Goal: Transaction & Acquisition: Purchase product/service

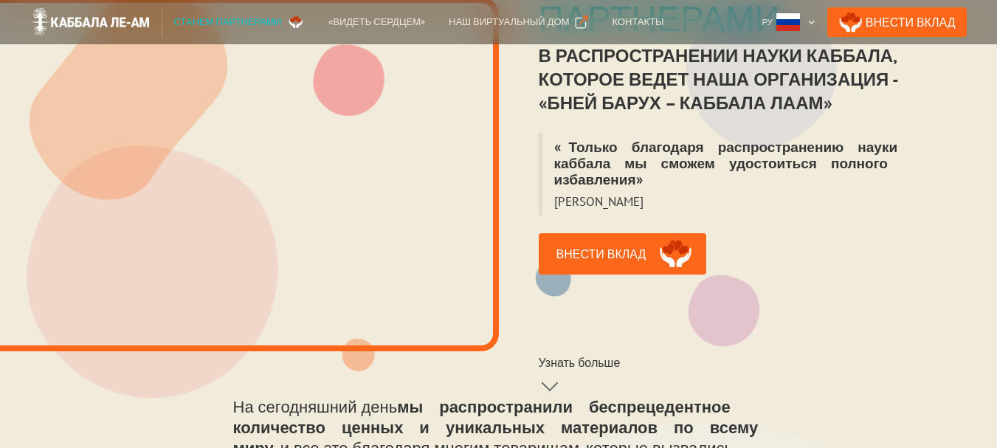
scroll to position [369, 0]
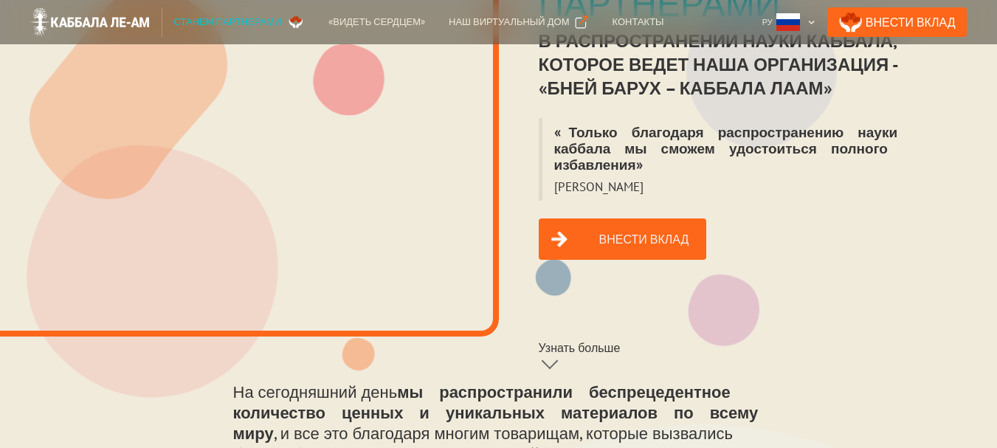
click at [607, 221] on link "Внести вклад" at bounding box center [623, 239] width 168 height 41
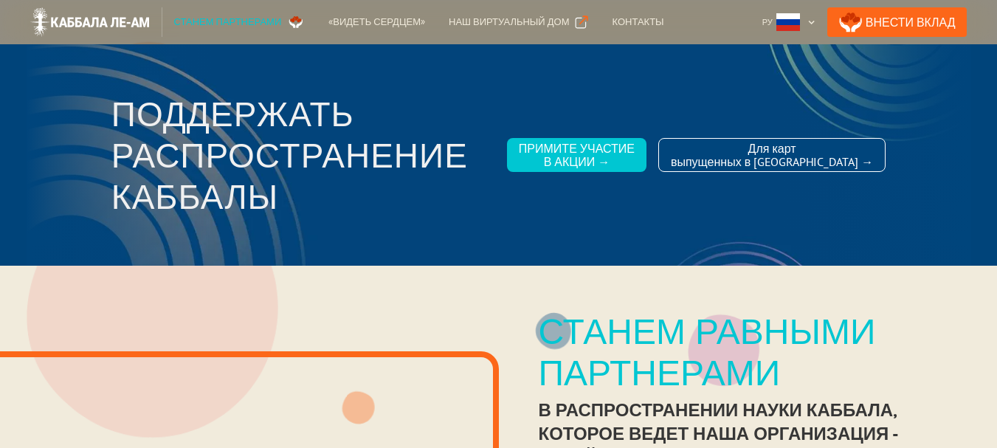
click at [252, 24] on div "Станем партнерами" at bounding box center [228, 22] width 108 height 15
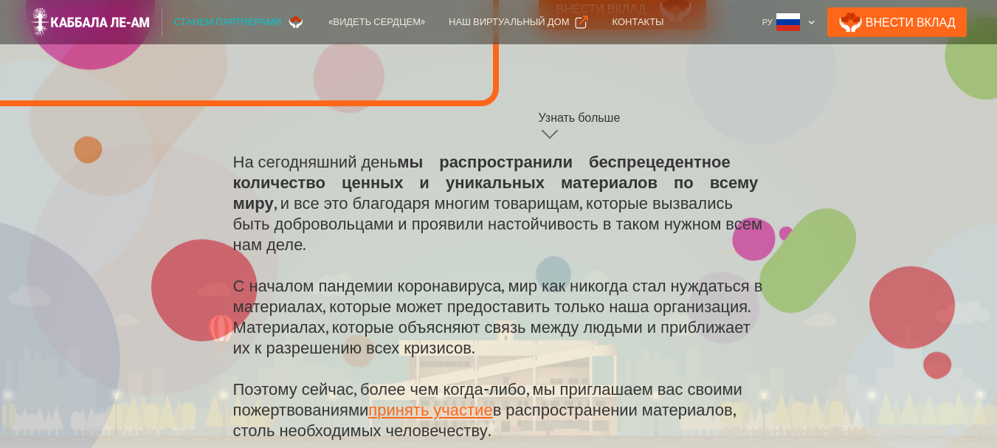
scroll to position [369, 0]
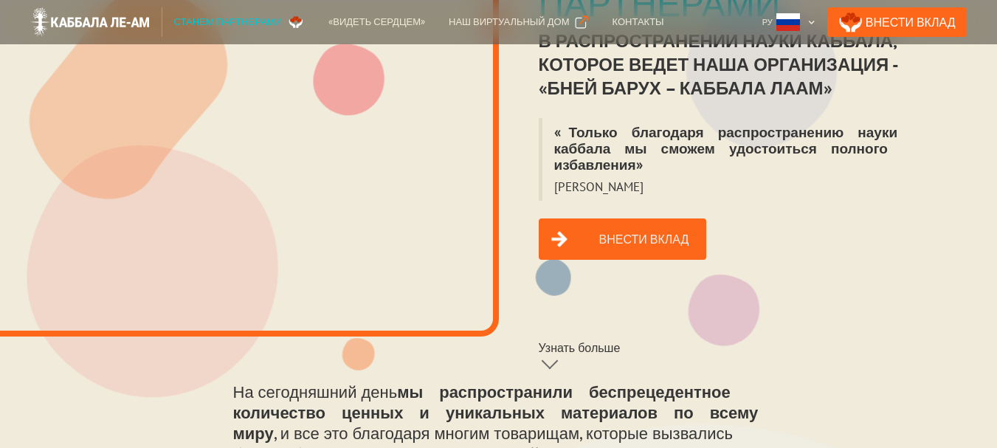
click at [623, 222] on link "Внести вклад" at bounding box center [623, 239] width 168 height 41
